Goal: Task Accomplishment & Management: Complete application form

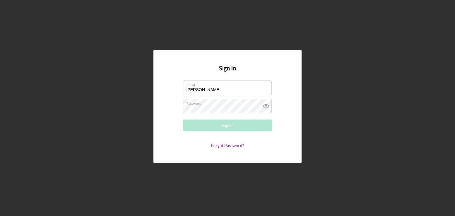
drag, startPoint x: 205, startPoint y: 93, endPoint x: 145, endPoint y: 104, distance: 61.2
click at [145, 104] on div "Sign In Email [PERSON_NAME] Please enter a valid email address. Password Sign I…" at bounding box center [227, 106] width 449 height 213
type input "o"
type input "[EMAIL_ADDRESS][DOMAIN_NAME]"
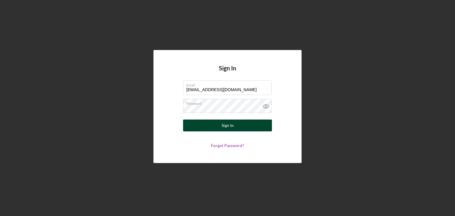
click at [224, 126] on div "Sign In" at bounding box center [228, 126] width 12 height 12
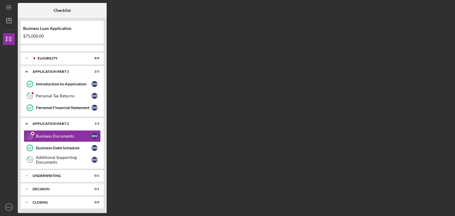
scroll to position [1, 0]
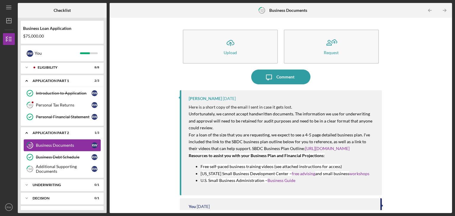
click at [69, 143] on div "Business Documents" at bounding box center [64, 145] width 56 height 5
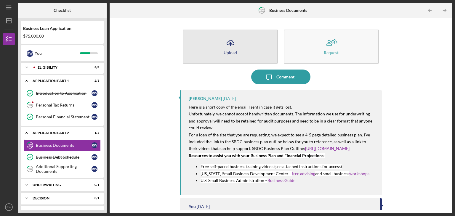
click at [230, 47] on icon "Icon/Upload" at bounding box center [230, 43] width 15 height 15
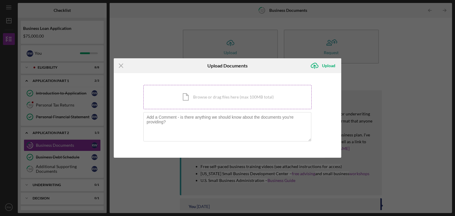
click at [201, 98] on div "Icon/Document Browse or drag files here (max 100MB total) Tap to choose files o…" at bounding box center [227, 97] width 168 height 24
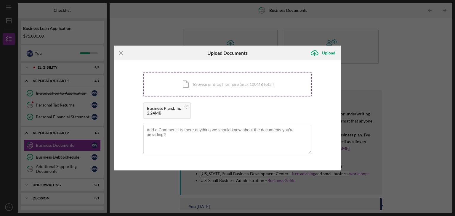
click at [168, 78] on div "Icon/Document Browse or drag files here (max 100MB total) Tap to choose files o…" at bounding box center [227, 84] width 168 height 24
click at [187, 82] on div "Icon/Document Browse or drag files here (max 100MB total) Tap to choose files o…" at bounding box center [227, 84] width 168 height 24
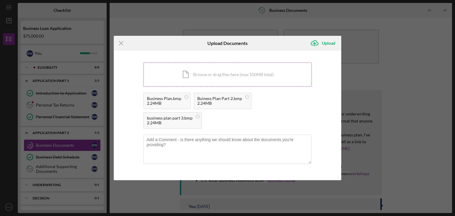
click at [191, 75] on div "Icon/Document Browse or drag files here (max 100MB total) Tap to choose files o…" at bounding box center [227, 75] width 168 height 24
click at [199, 78] on div "Icon/Document Browse or drag files here (max 100MB total) Tap to choose files o…" at bounding box center [227, 75] width 168 height 24
click at [204, 75] on div "Icon/Document Browse or drag files here (max 100MB total) Tap to choose files o…" at bounding box center [227, 75] width 168 height 24
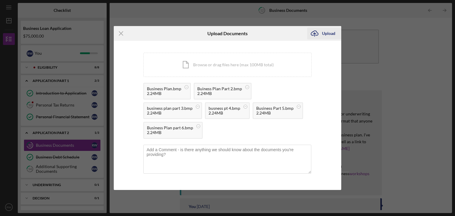
click at [328, 32] on div "Upload" at bounding box center [328, 34] width 13 height 12
